Goal: Information Seeking & Learning: Learn about a topic

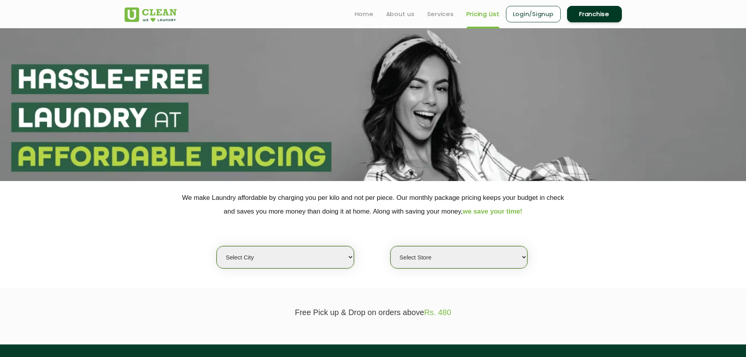
click at [294, 261] on select "Select city [GEOGRAPHIC_DATA] [GEOGRAPHIC_DATA] [GEOGRAPHIC_DATA] [GEOGRAPHIC_D…" at bounding box center [285, 257] width 137 height 22
select select "11"
click at [217, 246] on select "Select city [GEOGRAPHIC_DATA] [GEOGRAPHIC_DATA] [GEOGRAPHIC_DATA] [GEOGRAPHIC_D…" at bounding box center [285, 257] width 137 height 22
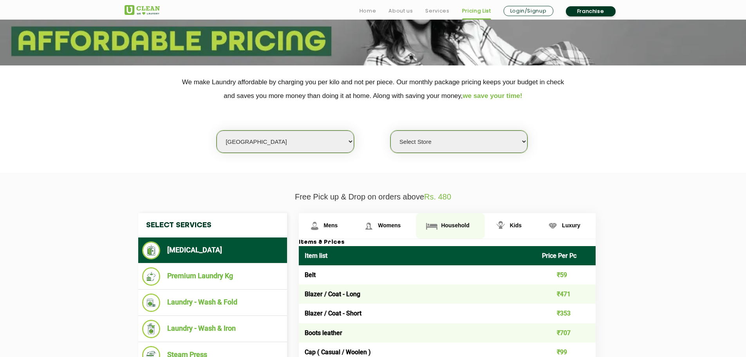
scroll to position [117, 0]
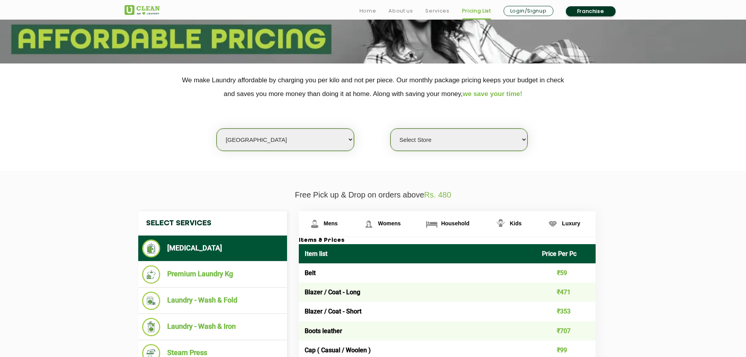
click at [443, 137] on select "Select Store [GEOGRAPHIC_DATA][PERSON_NAME] UClean Navalur UClean Chitlapakkam …" at bounding box center [458, 139] width 137 height 22
select select "451"
click at [390, 128] on select "Select Store [GEOGRAPHIC_DATA][PERSON_NAME] UClean Navalur UClean Chitlapakkam …" at bounding box center [458, 139] width 137 height 22
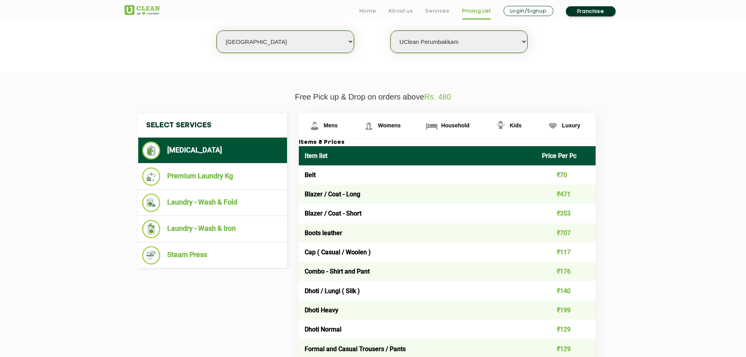
scroll to position [235, 0]
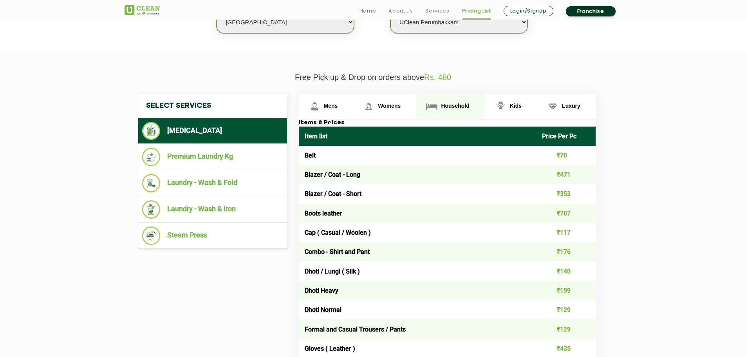
click at [453, 104] on span "Household" at bounding box center [455, 106] width 28 height 6
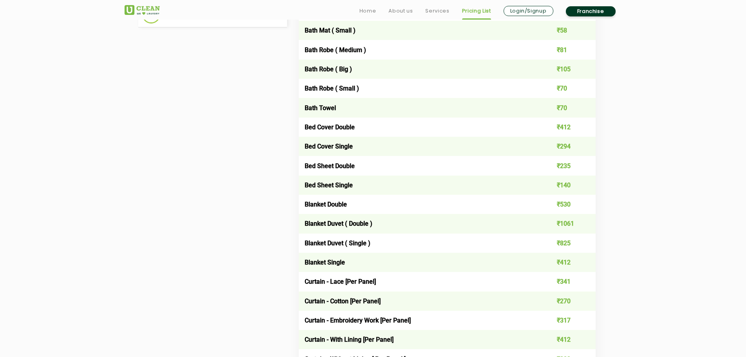
scroll to position [470, 0]
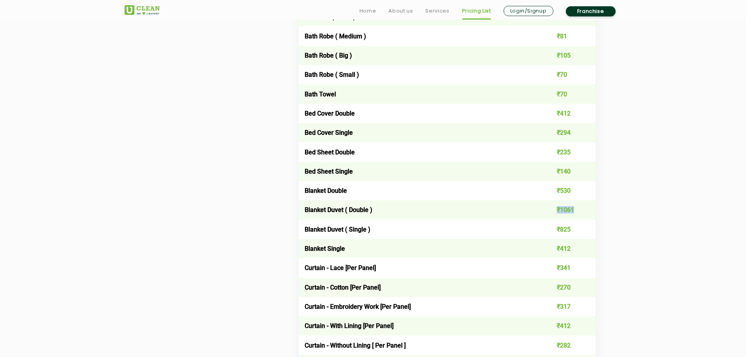
drag, startPoint x: 581, startPoint y: 208, endPoint x: 518, endPoint y: 206, distance: 63.1
click at [520, 206] on tr "Blanket Duvet ( Double ) ₹1061" at bounding box center [447, 209] width 297 height 19
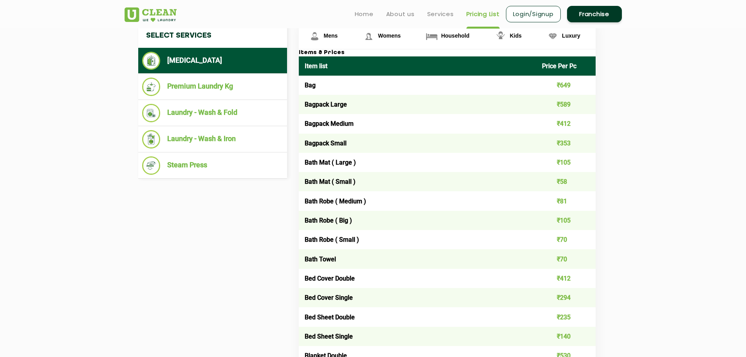
scroll to position [274, 0]
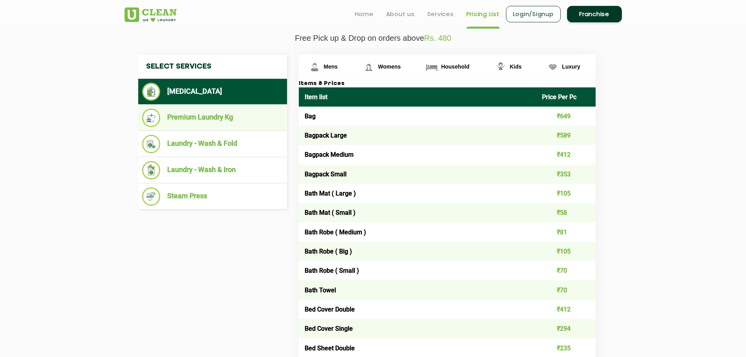
click at [201, 125] on li "Premium Laundry Kg" at bounding box center [212, 117] width 141 height 18
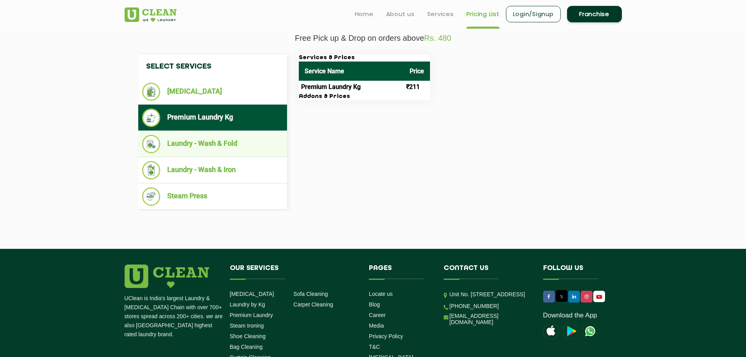
click at [244, 152] on li "Laundry - Wash & Fold" at bounding box center [212, 144] width 141 height 18
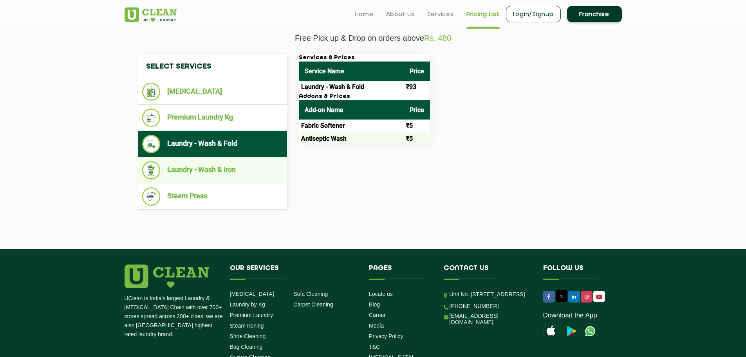
click at [237, 167] on li "Laundry - Wash & Iron" at bounding box center [212, 170] width 141 height 18
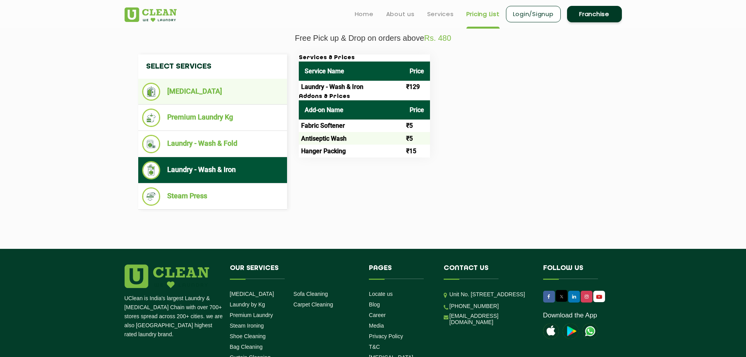
click at [213, 93] on li "[MEDICAL_DATA]" at bounding box center [212, 92] width 141 height 18
